Goal: Information Seeking & Learning: Learn about a topic

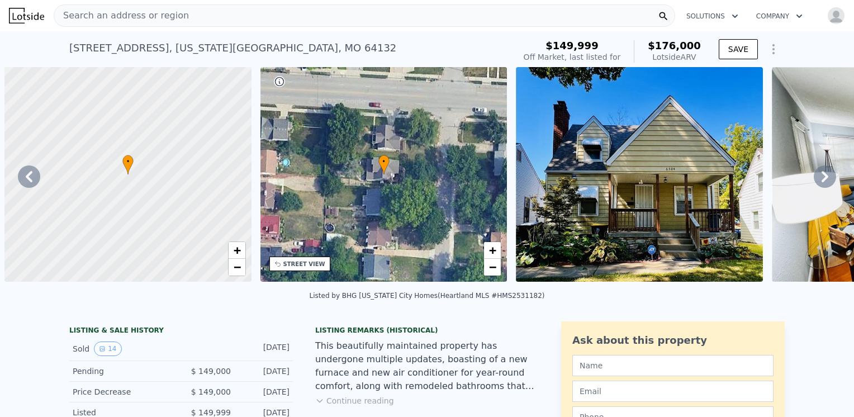
scroll to position [0, 511]
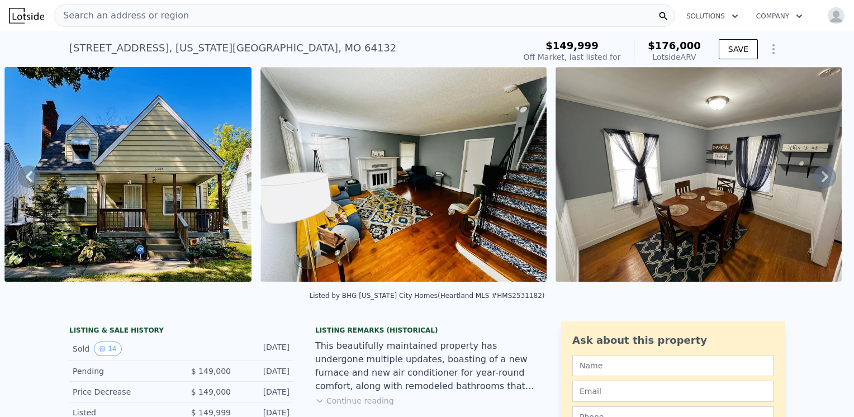
click at [207, 16] on div "Search an address or region" at bounding box center [364, 15] width 621 height 22
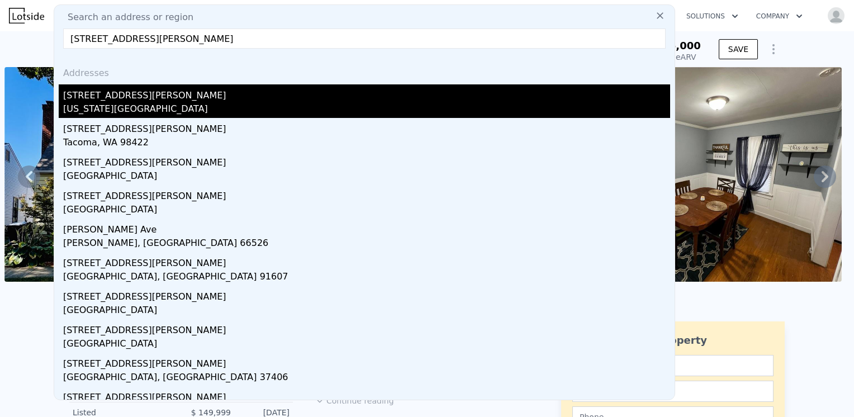
type input "[STREET_ADDRESS][PERSON_NAME]"
click at [130, 107] on div "[US_STATE][GEOGRAPHIC_DATA]" at bounding box center [366, 110] width 607 height 16
type input "3"
type input "4"
type input "1474"
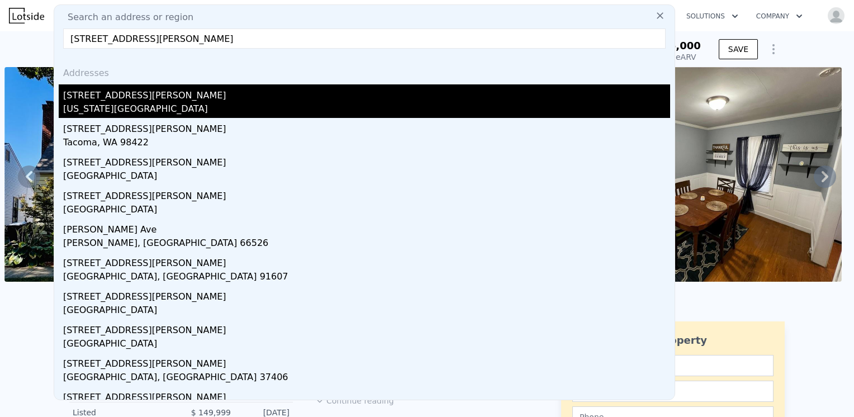
type input "2417"
type input "4909"
type input "9583"
type input "$ 234,000"
type input "5"
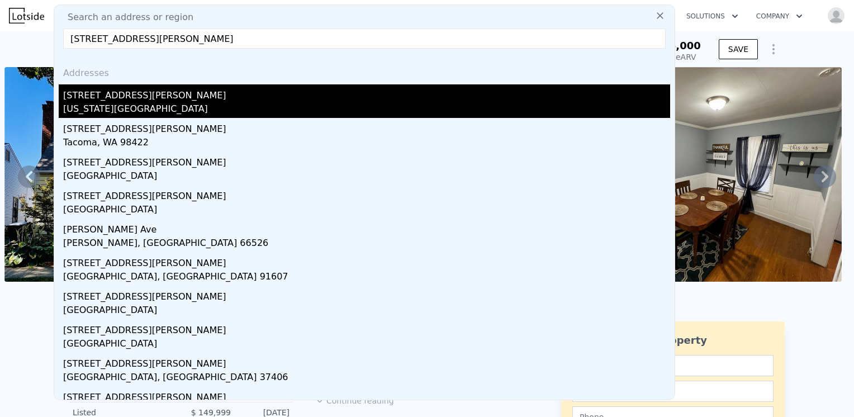
type input "$ 16,497"
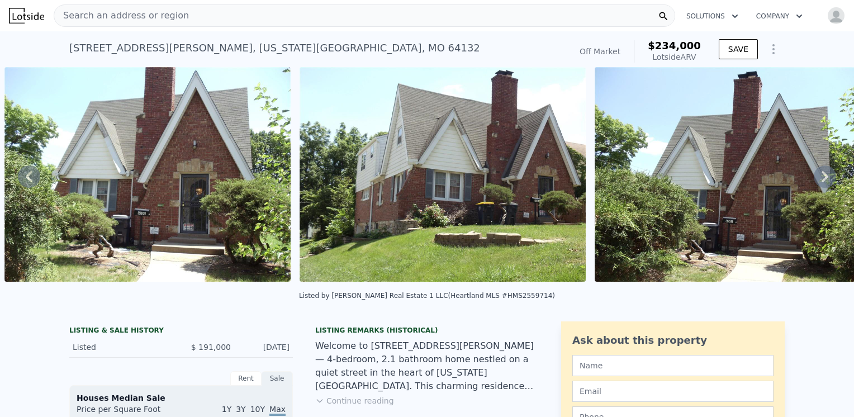
click at [774, 186] on img at bounding box center [738, 174] width 286 height 215
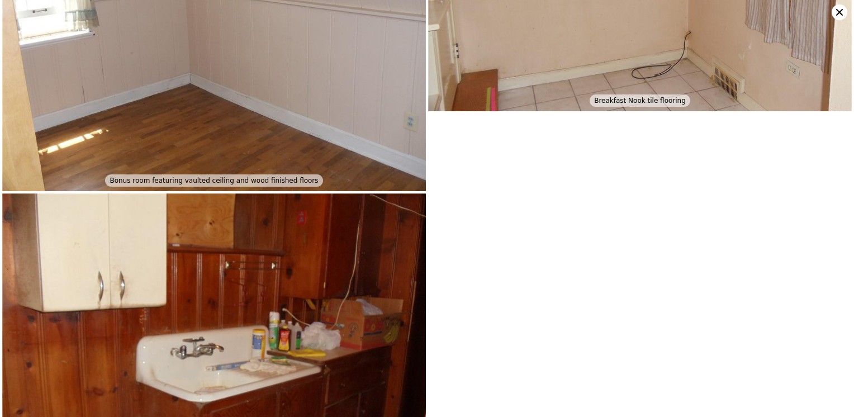
scroll to position [4490, 0]
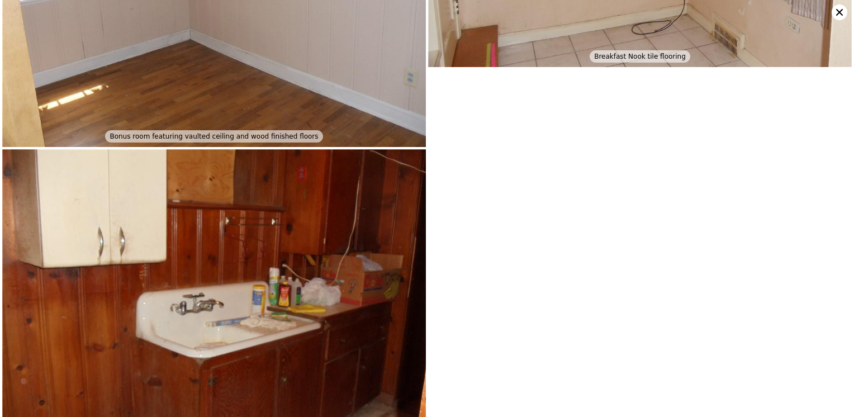
click at [839, 18] on icon at bounding box center [839, 12] width 16 height 16
